Goal: Information Seeking & Learning: Learn about a topic

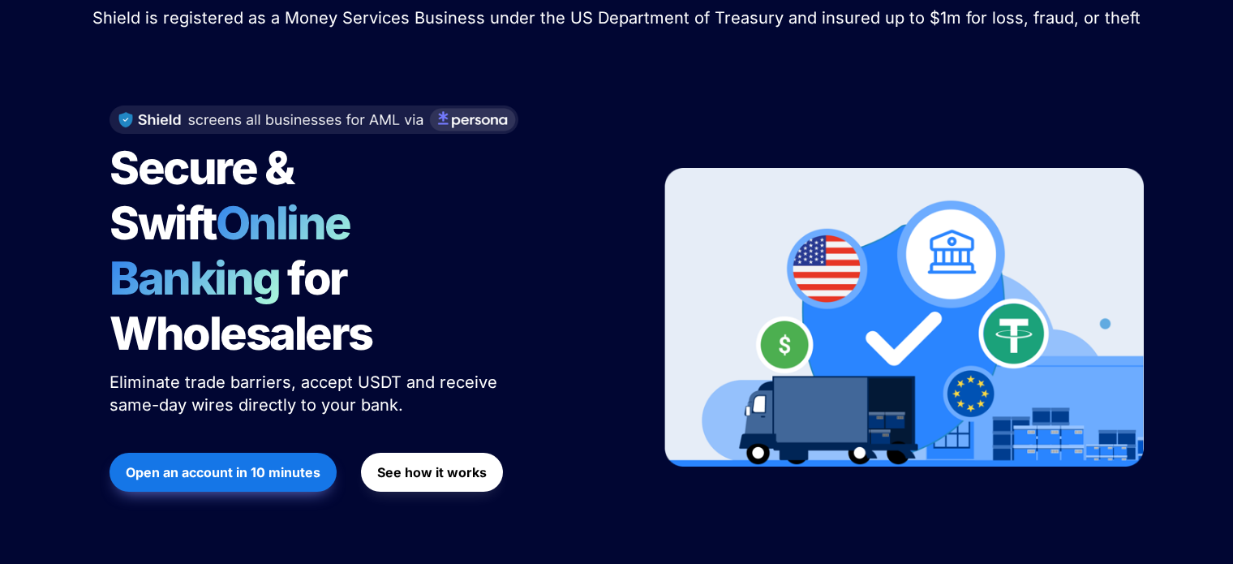
scroll to position [162, 0]
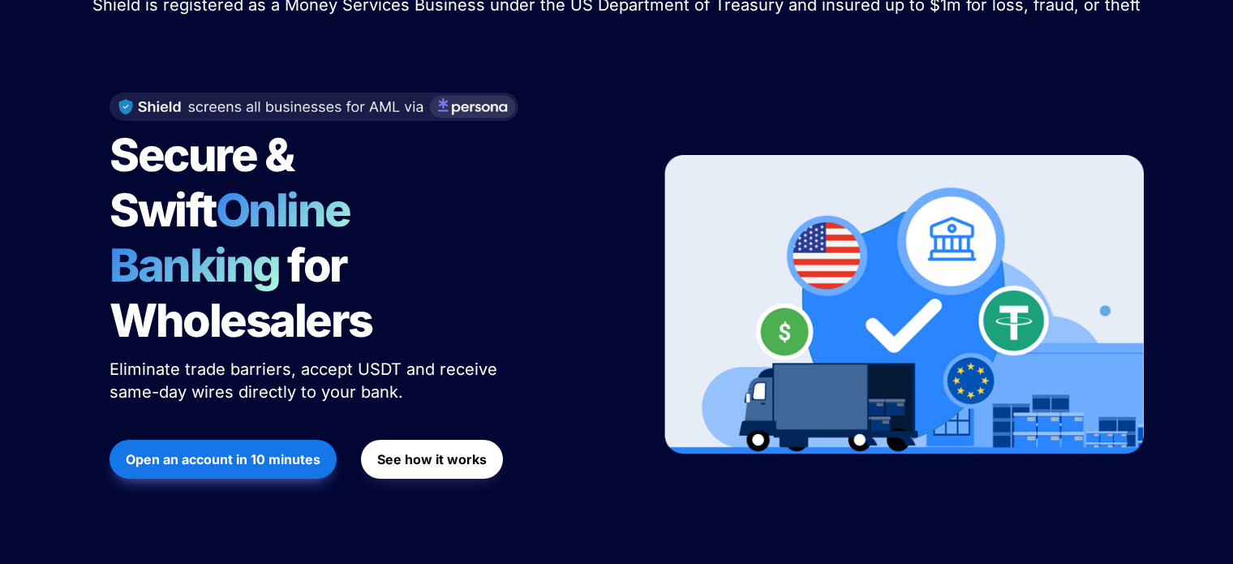
click at [450, 451] on strong "See how it works" at bounding box center [431, 459] width 109 height 16
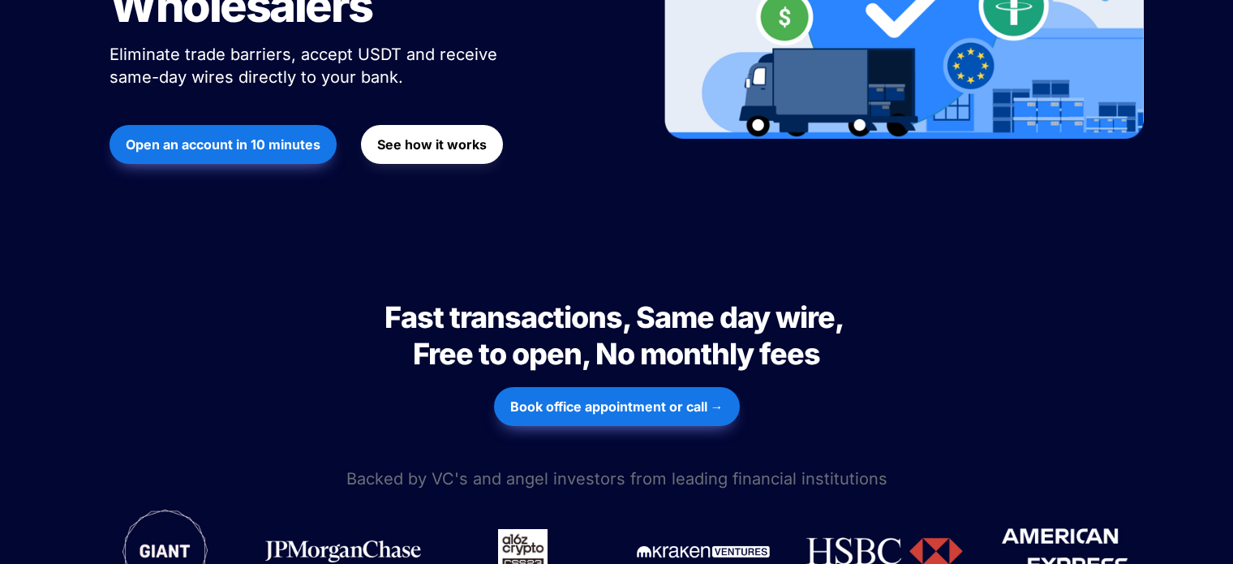
scroll to position [487, 0]
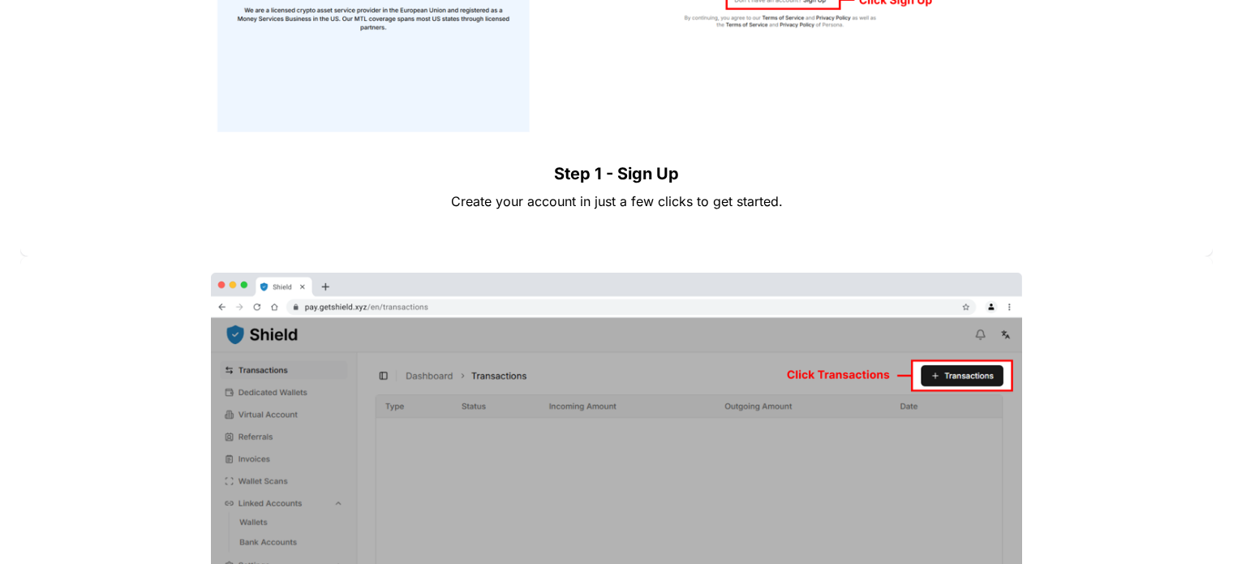
scroll to position [1946, 0]
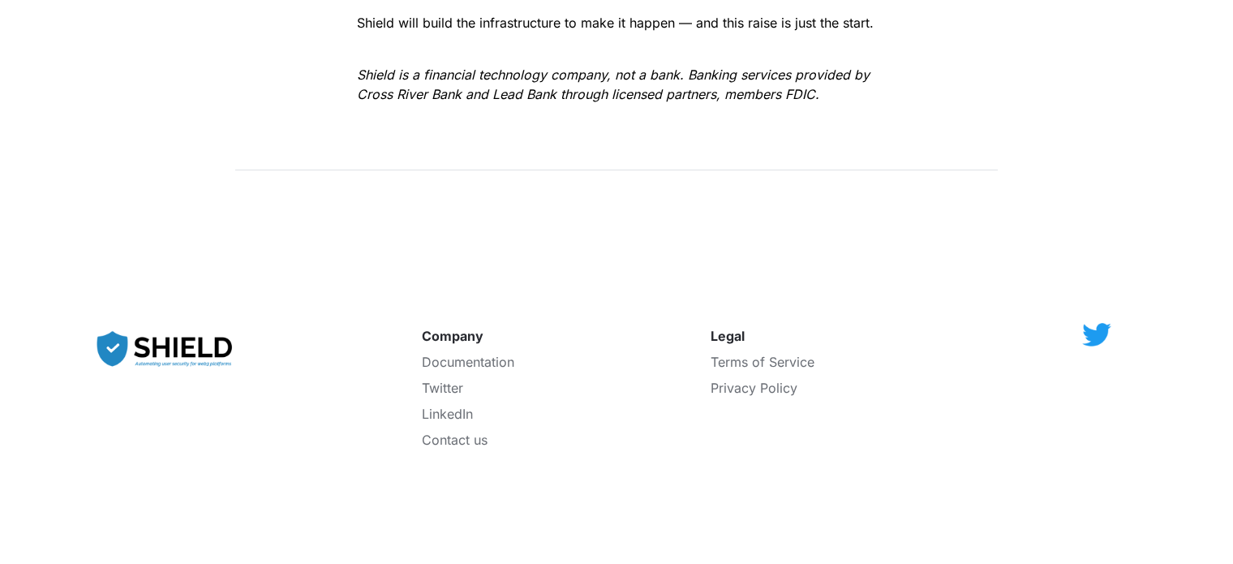
scroll to position [2919, 0]
